Goal: Find specific page/section: Find specific page/section

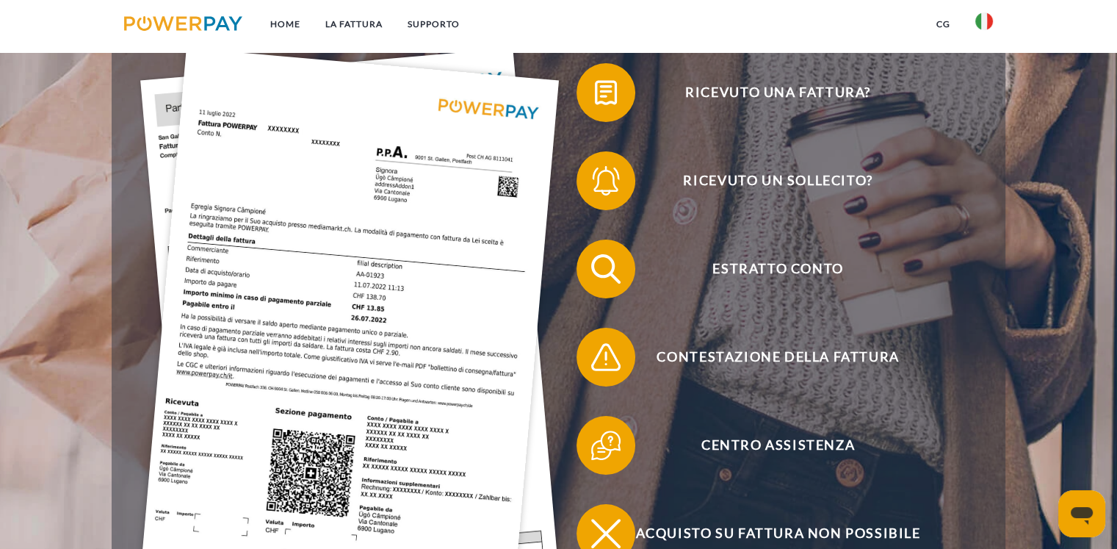
scroll to position [294, 0]
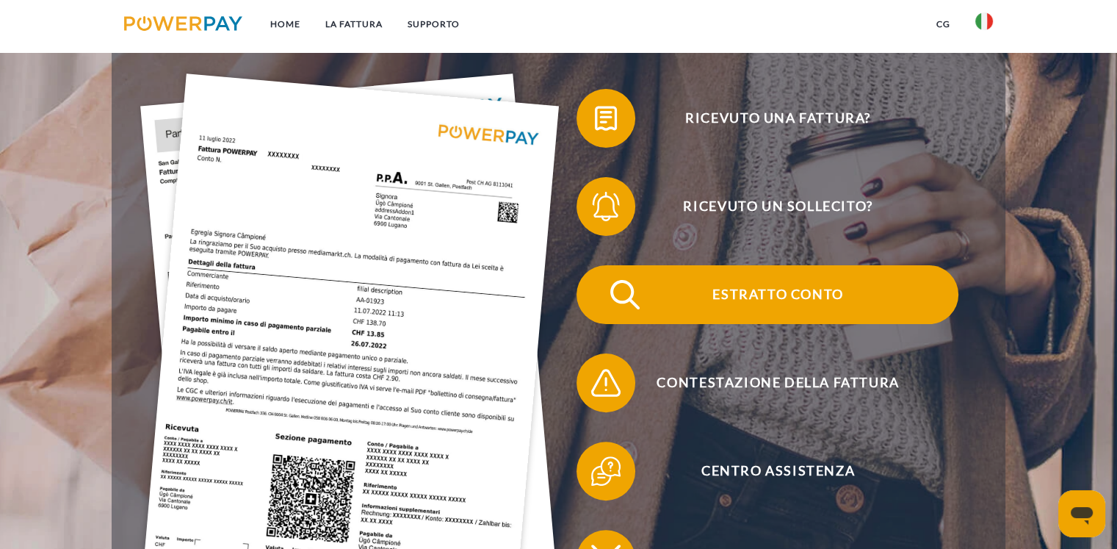
click at [714, 300] on span "Estratto conto" at bounding box center [778, 294] width 360 height 59
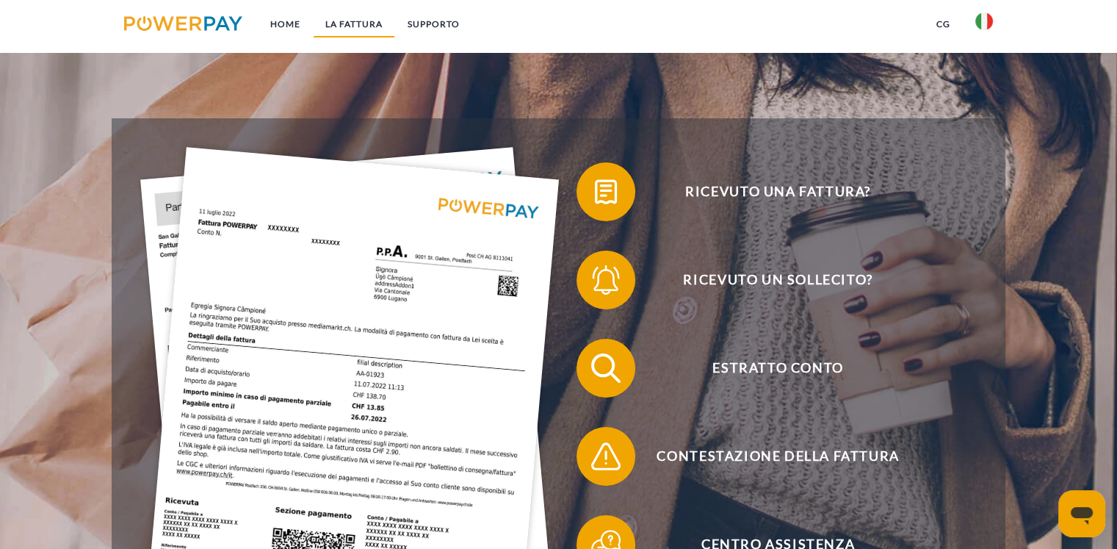
click at [344, 24] on link "LA FATTURA" at bounding box center [354, 24] width 82 height 26
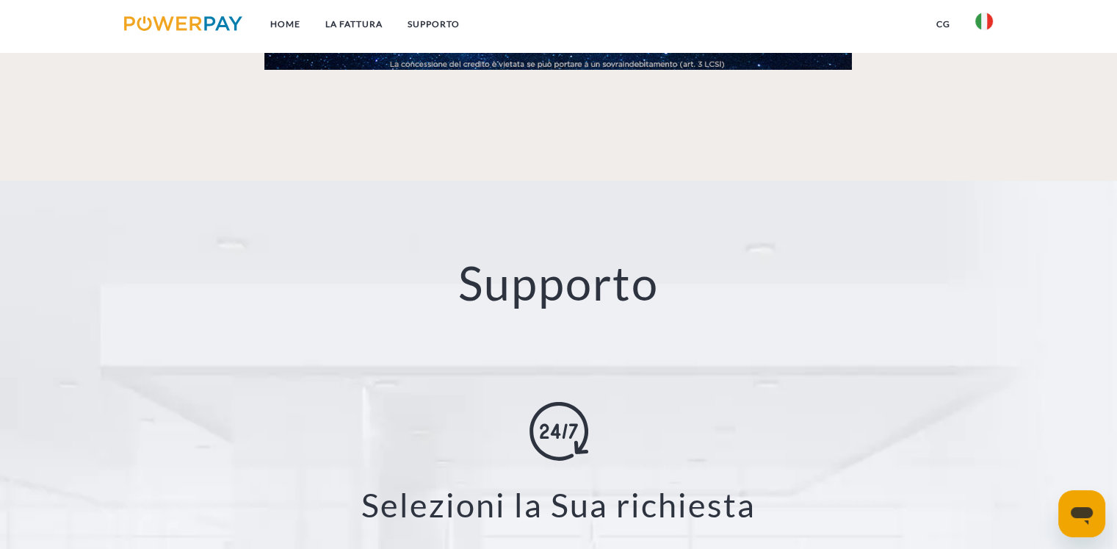
scroll to position [2801, 0]
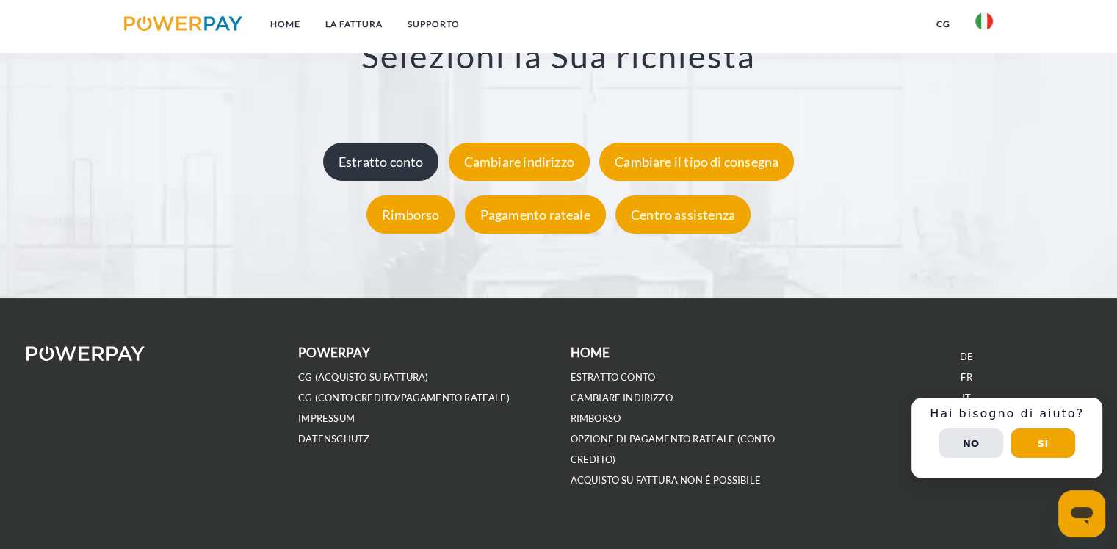
click at [394, 159] on div "Estratto conto" at bounding box center [381, 162] width 116 height 38
